Goal: Task Accomplishment & Management: Use online tool/utility

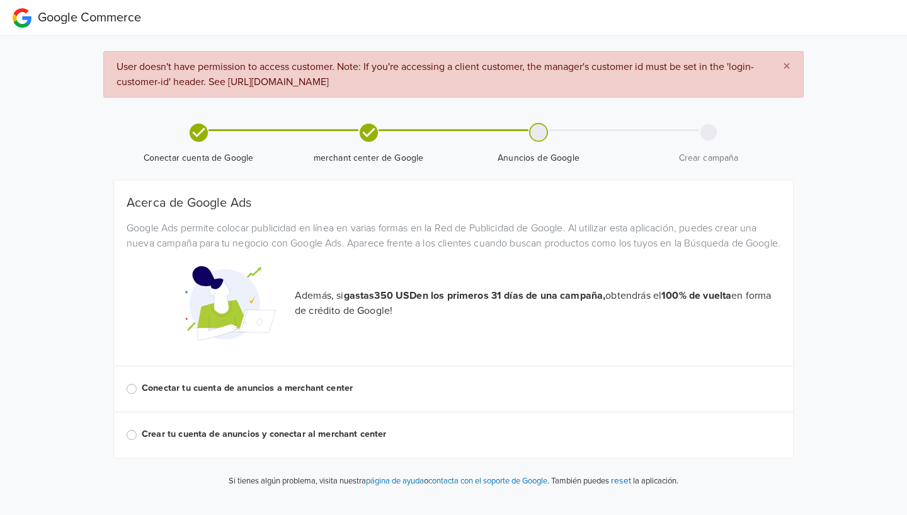
click at [142, 395] on label "Conectar tu cuenta de anuncios a merchant center" at bounding box center [461, 388] width 639 height 14
click at [0, 0] on input "Conectar tu cuenta de anuncios a merchant center" at bounding box center [0, 0] width 0 height 0
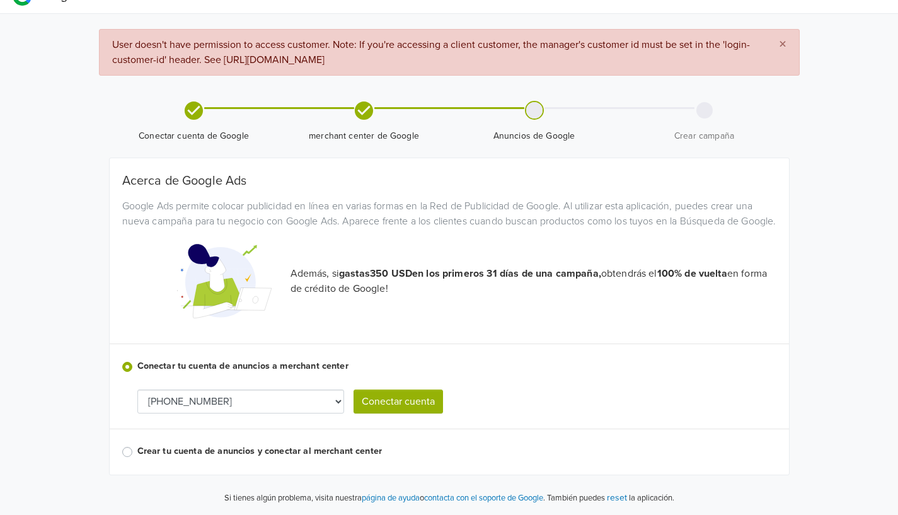
scroll to position [37, 0]
click at [93, 438] on div "× User doesn't have permission to access customer. Note: If you're accessing a …" at bounding box center [449, 264] width 718 height 501
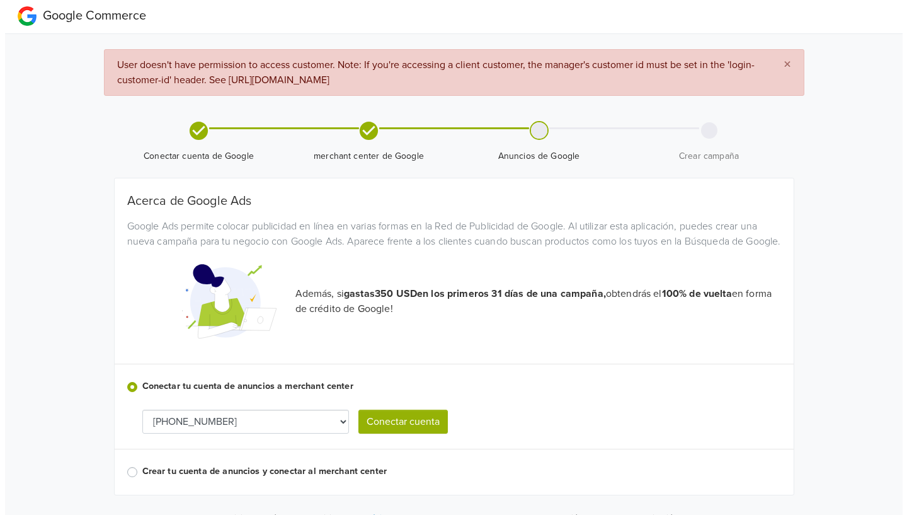
scroll to position [0, 0]
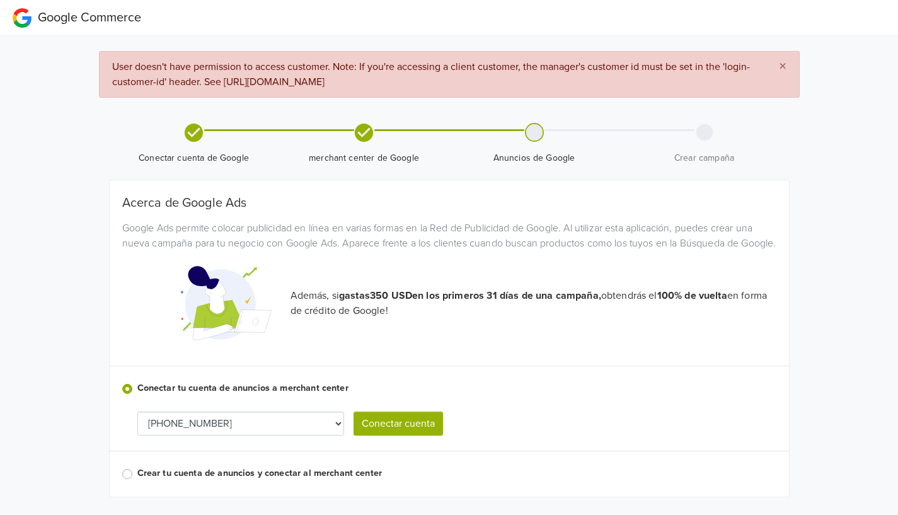
click at [781, 65] on span "×" at bounding box center [783, 66] width 8 height 18
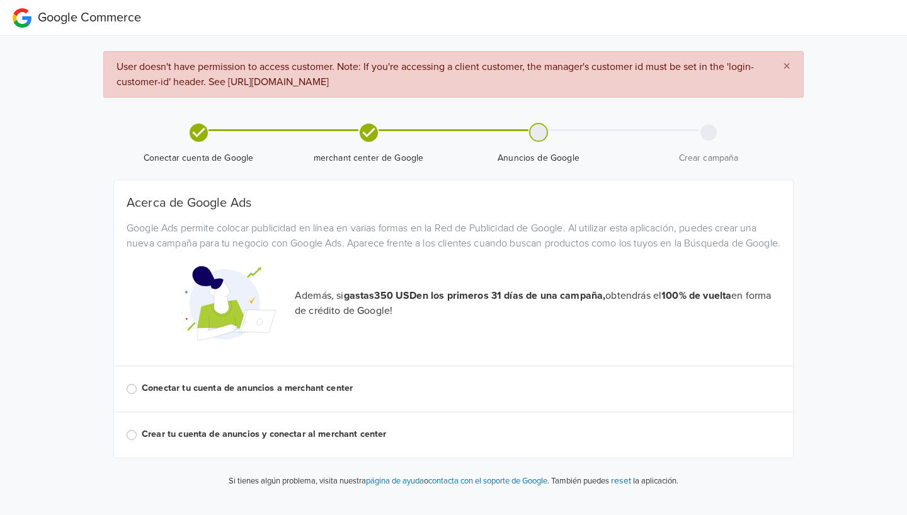
click at [142, 395] on label "Conectar tu cuenta de anuncios a merchant center" at bounding box center [461, 388] width 639 height 14
click at [0, 0] on input "Conectar tu cuenta de anuncios a merchant center" at bounding box center [0, 0] width 0 height 0
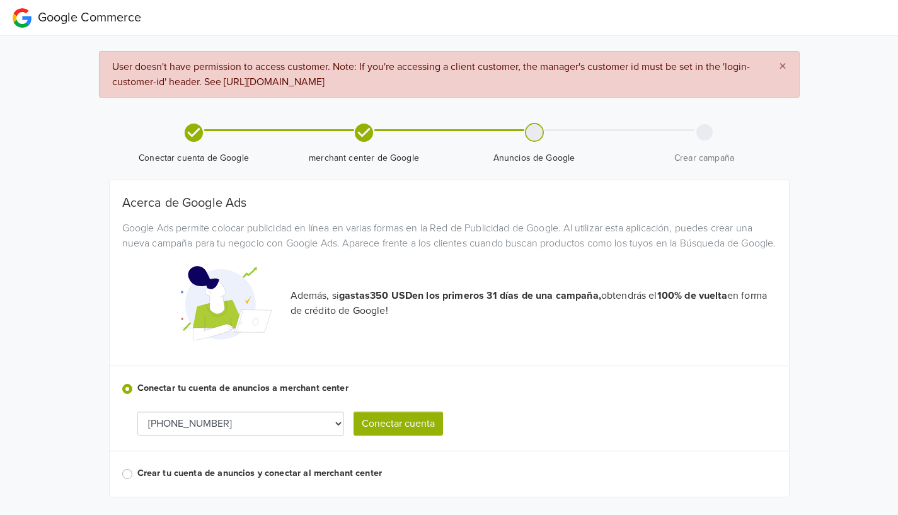
scroll to position [37, 0]
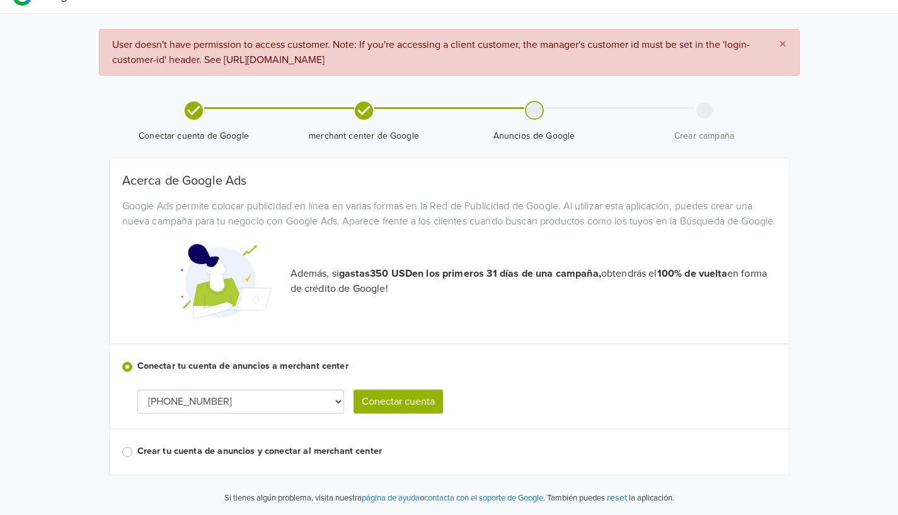
click at [400, 409] on button "Conectar cuenta" at bounding box center [398, 401] width 89 height 24
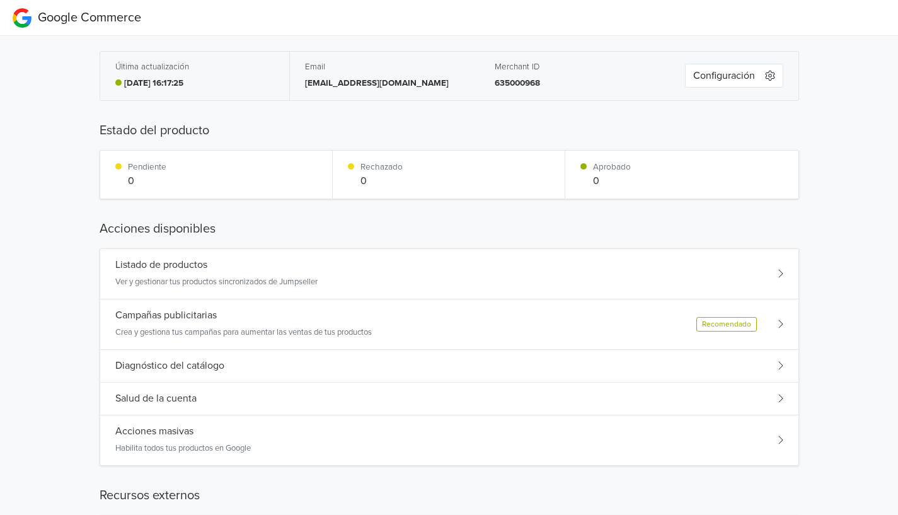
scroll to position [100, 0]
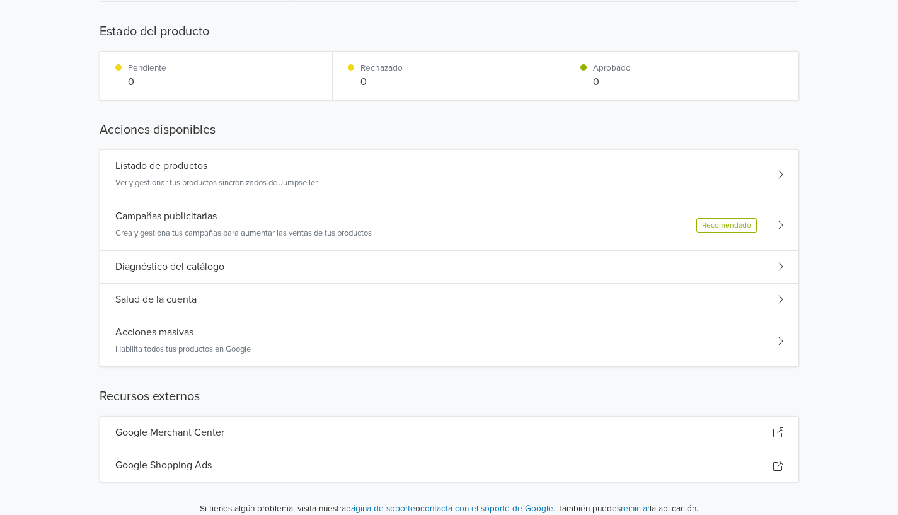
click at [162, 179] on p "Ver y gestionar tus productos sincronizados de Jumpseller" at bounding box center [216, 183] width 202 height 13
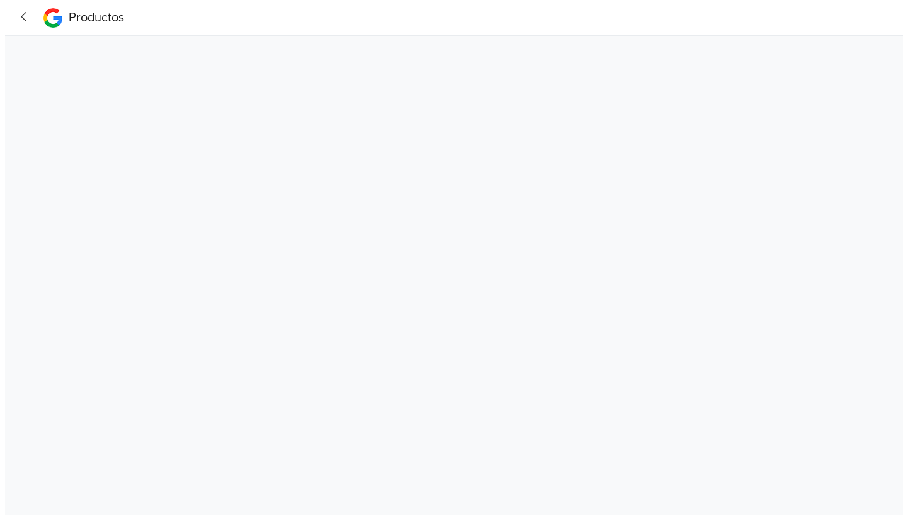
scroll to position [0, 0]
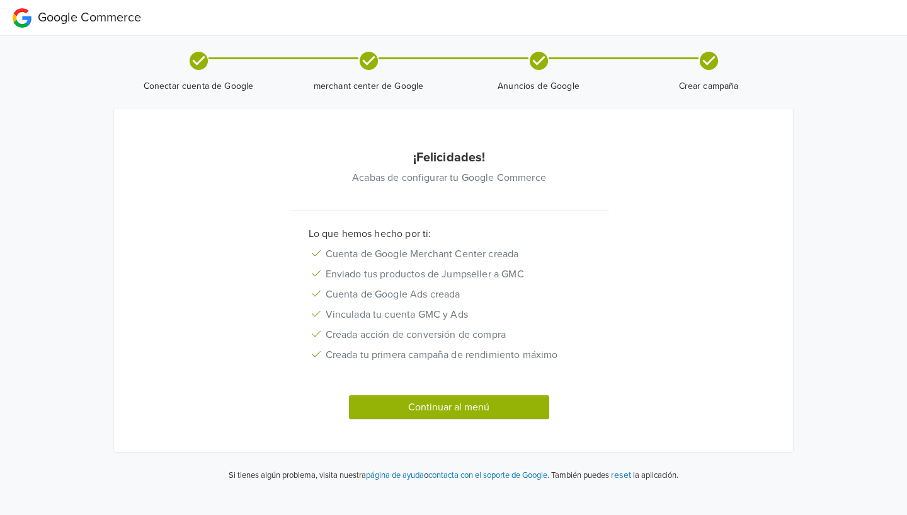
click at [481, 410] on button "Continuar al menú" at bounding box center [449, 407] width 200 height 24
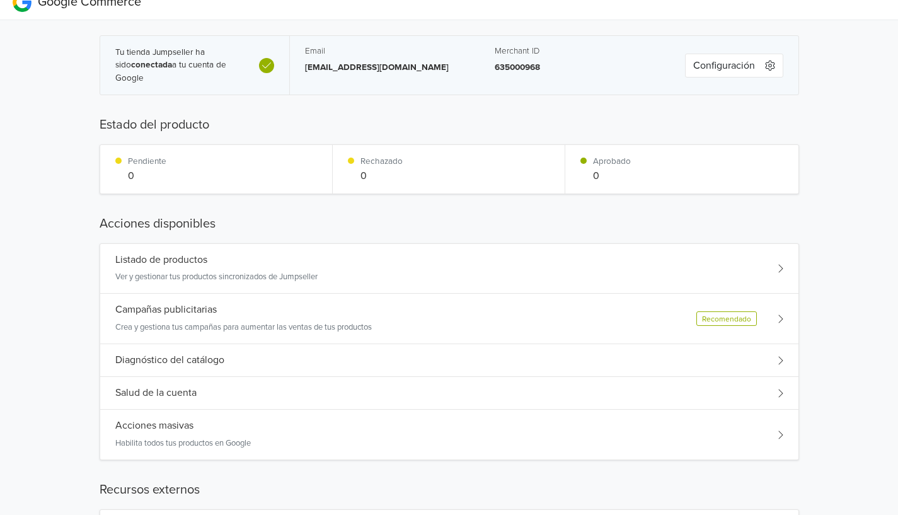
scroll to position [110, 0]
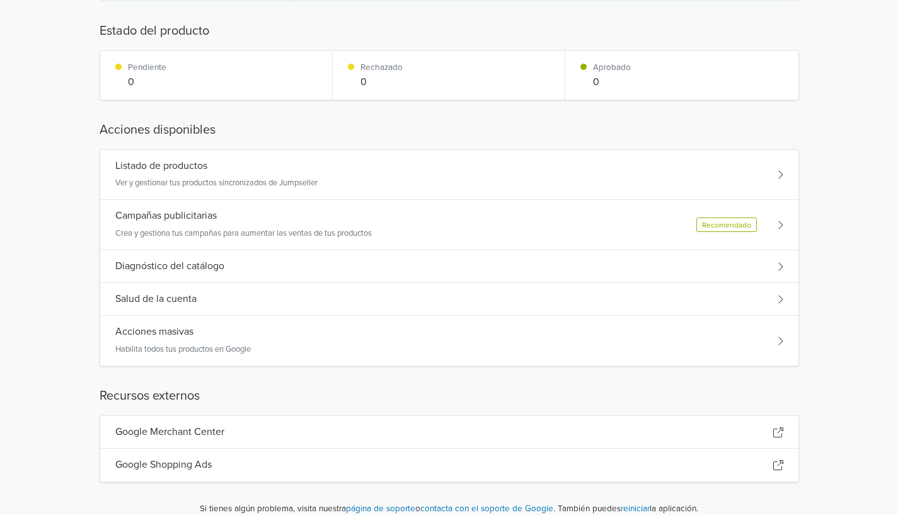
click at [190, 427] on h5 "Google Merchant Center" at bounding box center [169, 432] width 109 height 12
click at [780, 464] on icon at bounding box center [778, 466] width 10 height 10
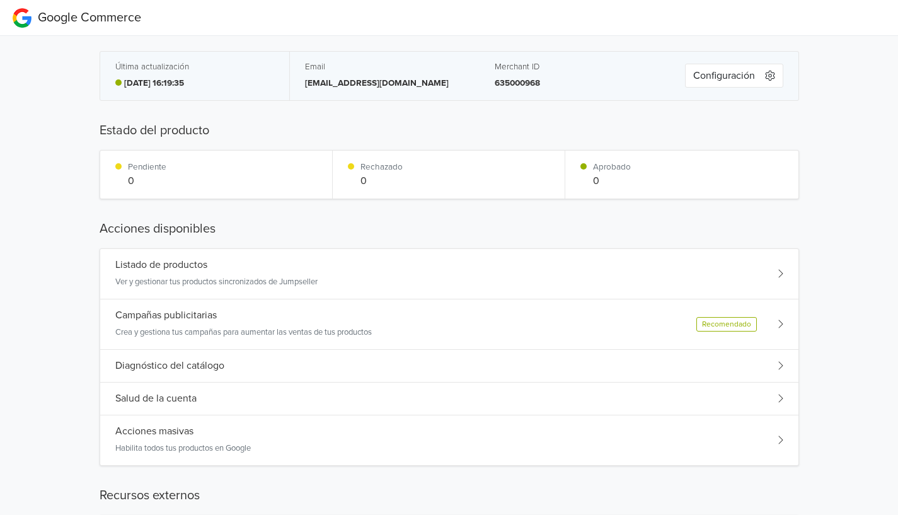
click at [605, 172] on p "Aprobado" at bounding box center [612, 167] width 38 height 13
click at [265, 442] on div "Acciones masivas Habilita todos tus productos en Google" at bounding box center [449, 440] width 698 height 50
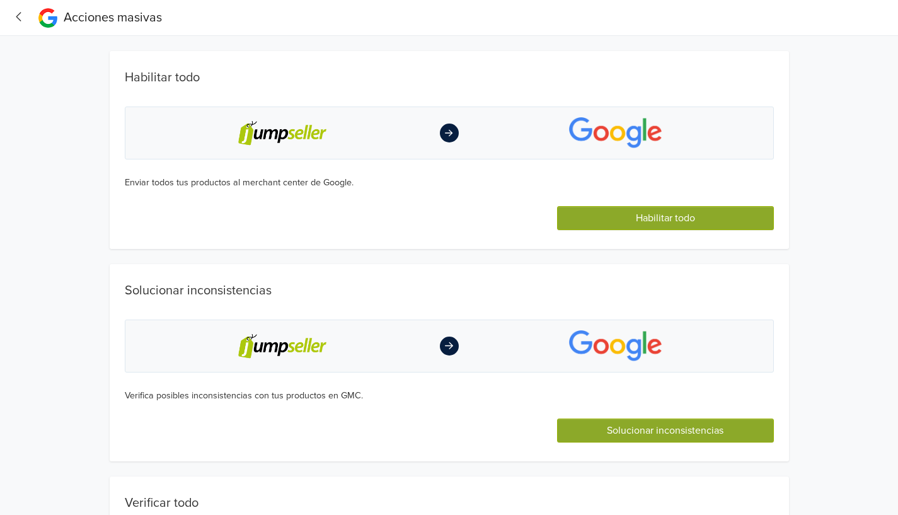
click at [686, 217] on button "Habilitar todo" at bounding box center [665, 218] width 216 height 24
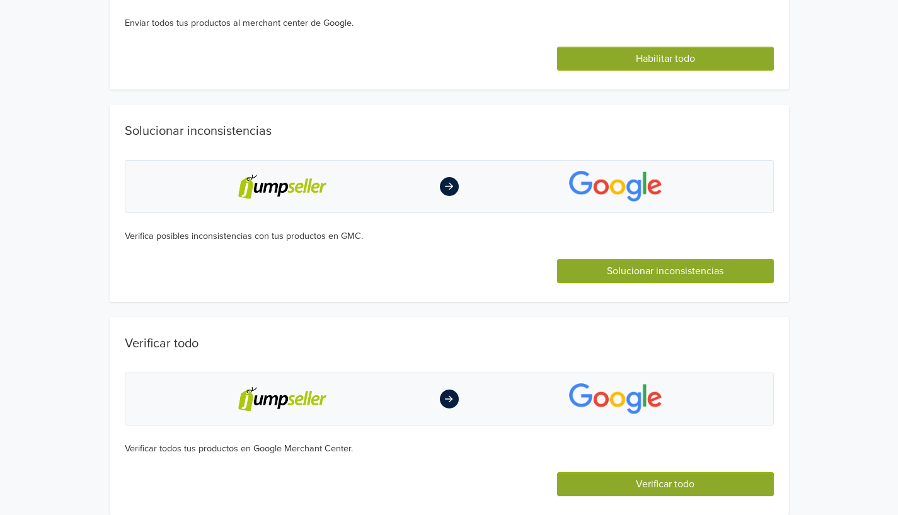
click at [648, 272] on button "Solucionar inconsistencias" at bounding box center [665, 271] width 216 height 24
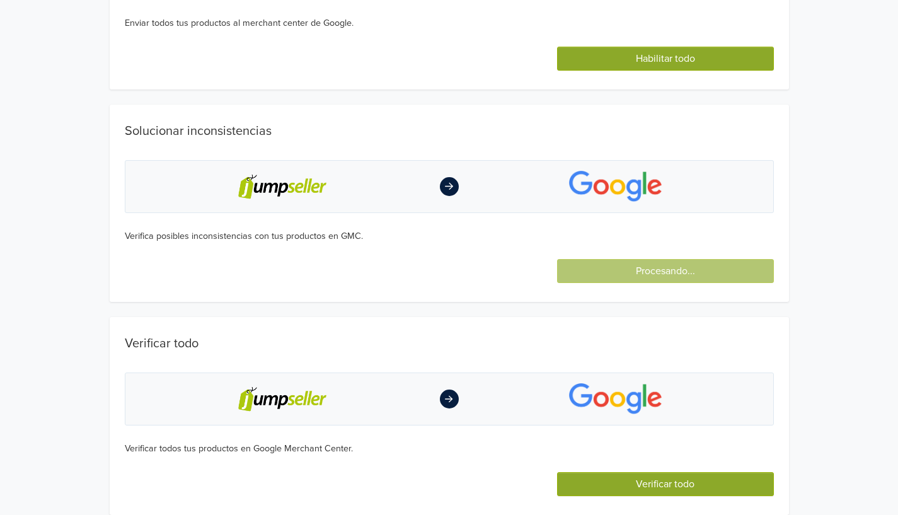
scroll to position [216, 0]
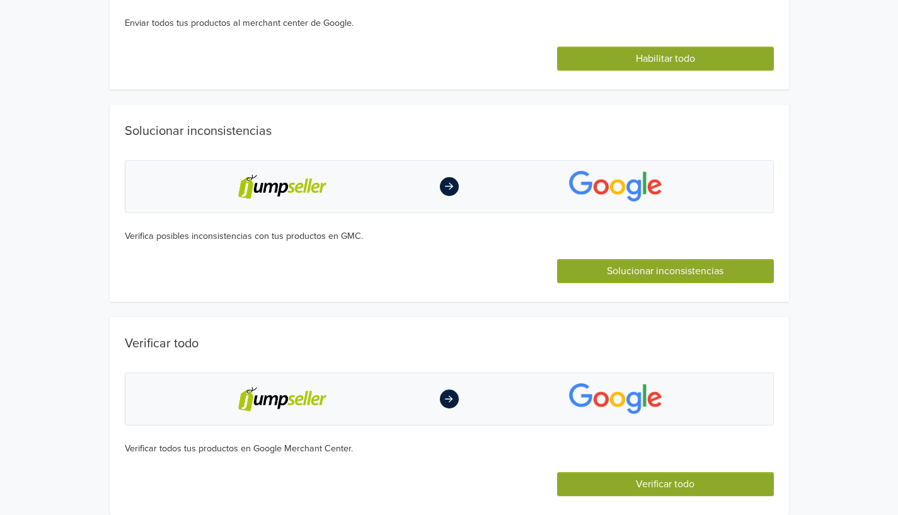
click at [628, 486] on button "Verificar todo" at bounding box center [665, 484] width 216 height 24
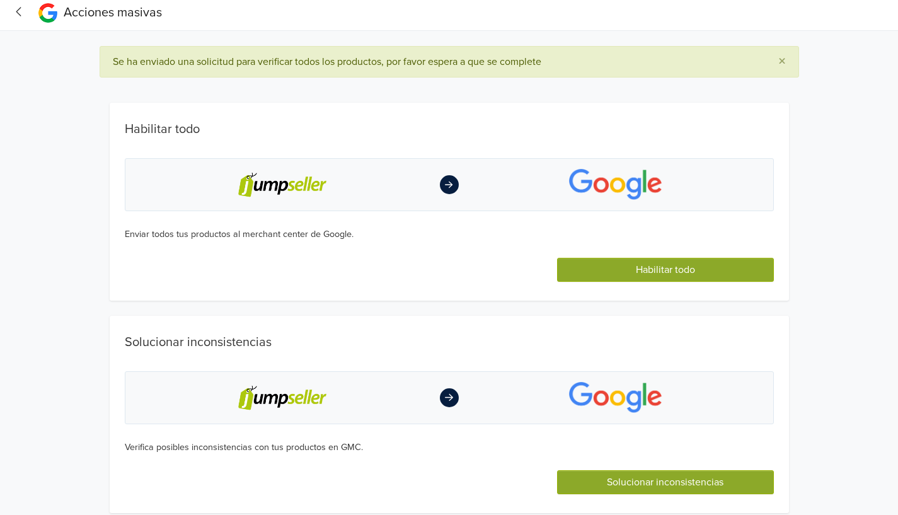
scroll to position [0, 0]
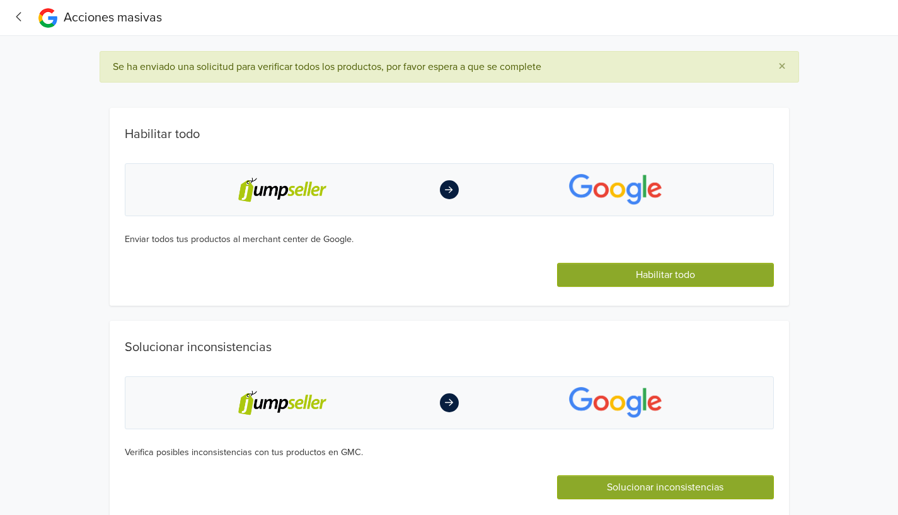
click at [16, 16] on icon "button" at bounding box center [19, 16] width 17 height 13
